Goal: Task Accomplishment & Management: Manage account settings

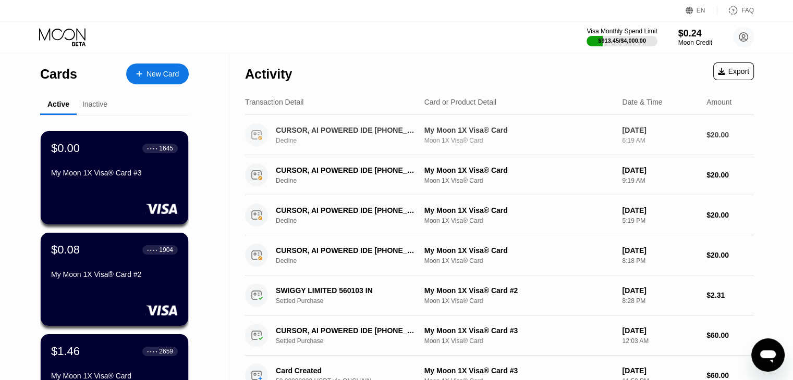
click at [344, 136] on div "CURSOR, AI POWERED IDE [PHONE_NUMBER] US Decline" at bounding box center [353, 135] width 154 height 18
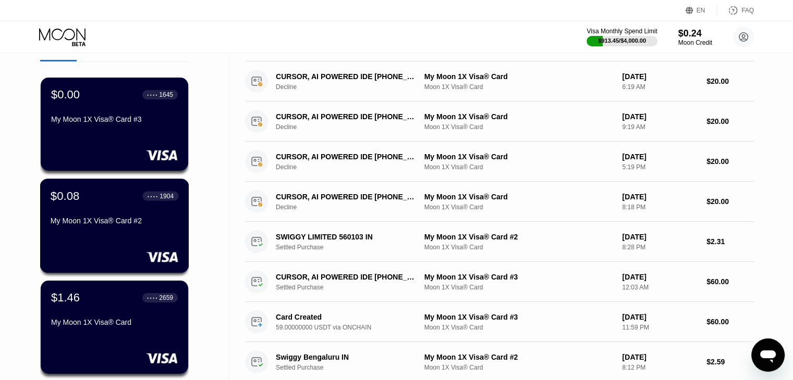
scroll to position [52, 0]
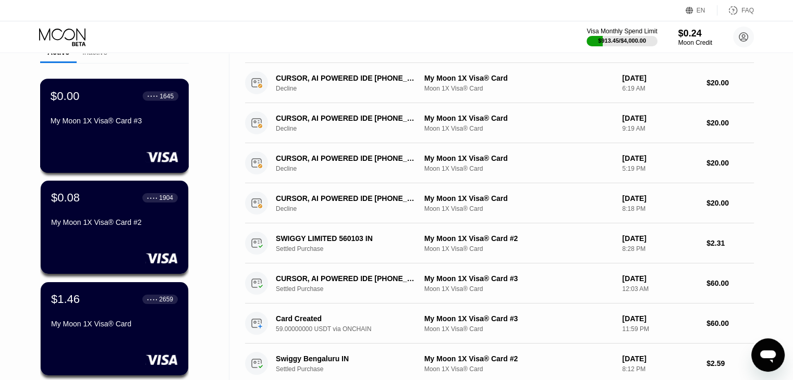
click at [117, 158] on div at bounding box center [115, 157] width 128 height 10
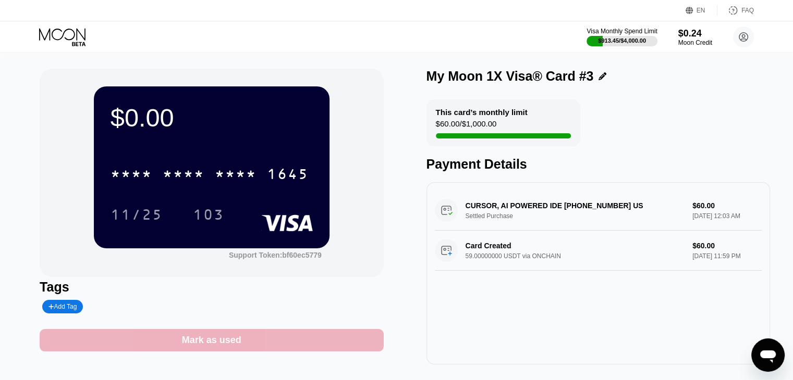
click at [233, 334] on div "Mark as used" at bounding box center [211, 340] width 343 height 22
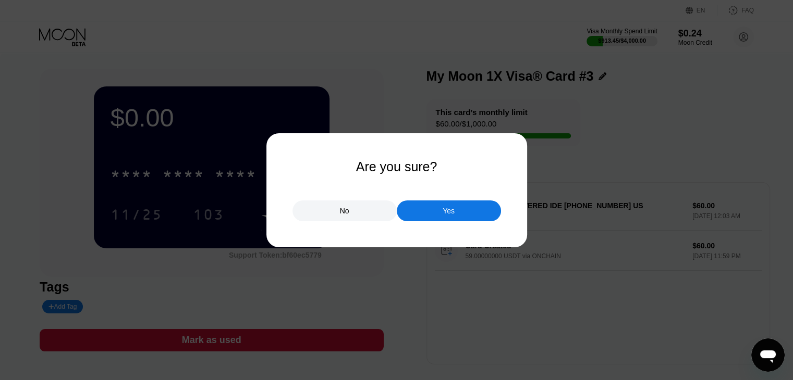
click at [459, 212] on div "Yes" at bounding box center [449, 211] width 104 height 21
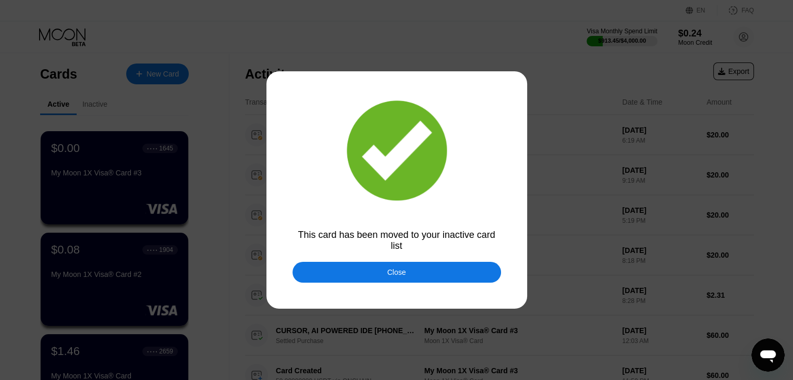
click at [377, 278] on div "Close" at bounding box center [396, 272] width 208 height 21
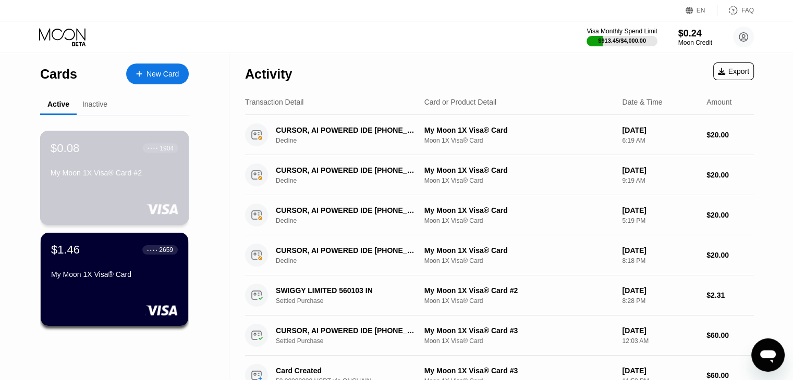
click at [137, 169] on div "$0.08 ● ● ● ● 1904 My Moon 1X Visa® Card #2" at bounding box center [115, 161] width 128 height 40
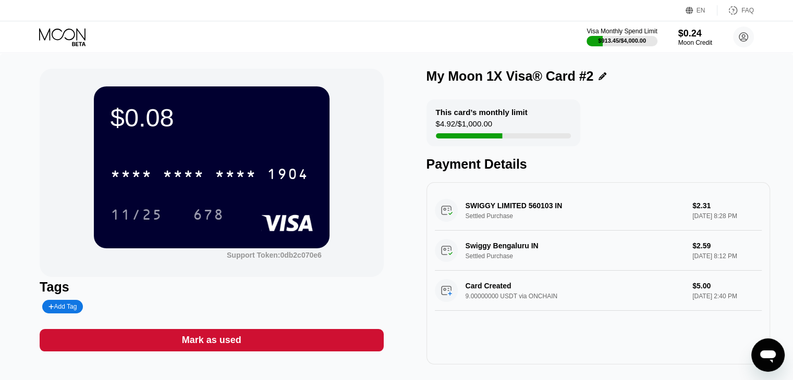
click at [68, 36] on icon at bounding box center [63, 37] width 48 height 18
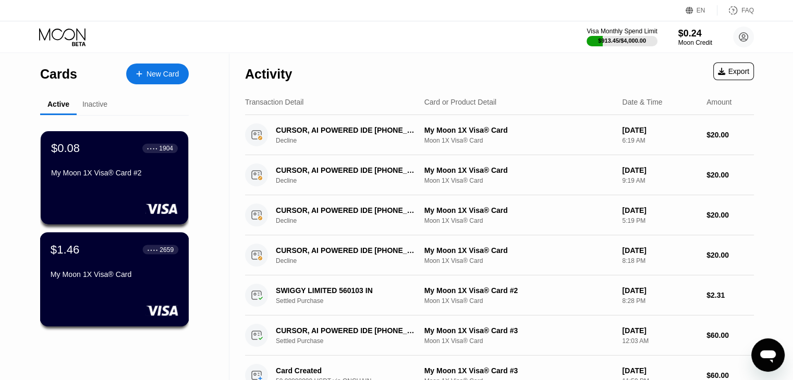
click at [68, 270] on div "$1.46 ● ● ● ● 2659 My Moon 1X Visa® Card" at bounding box center [115, 263] width 128 height 40
